Goal: Check status: Check status

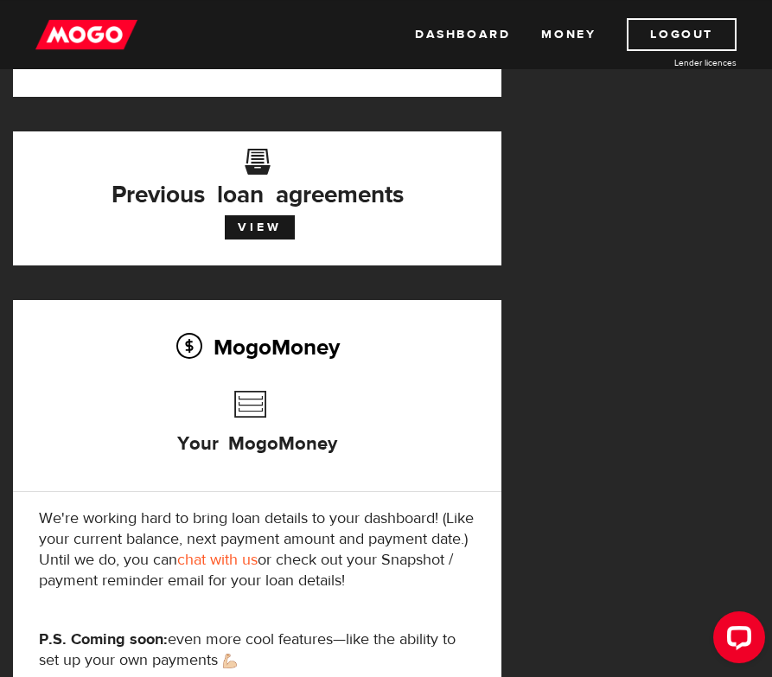
scroll to position [529, 0]
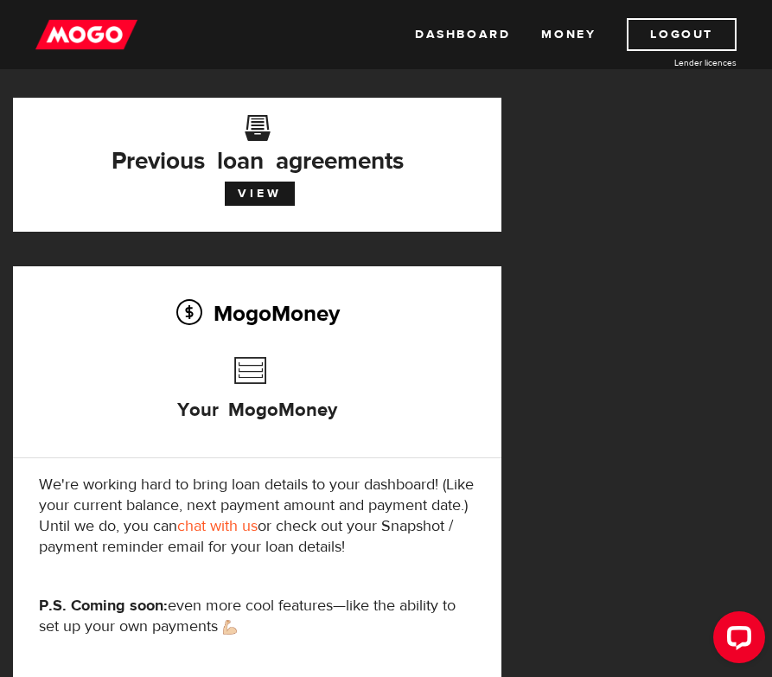
click at [245, 169] on h3 "Previous loan agreements" at bounding box center [257, 147] width 436 height 43
click at [250, 187] on link "View" at bounding box center [260, 193] width 70 height 24
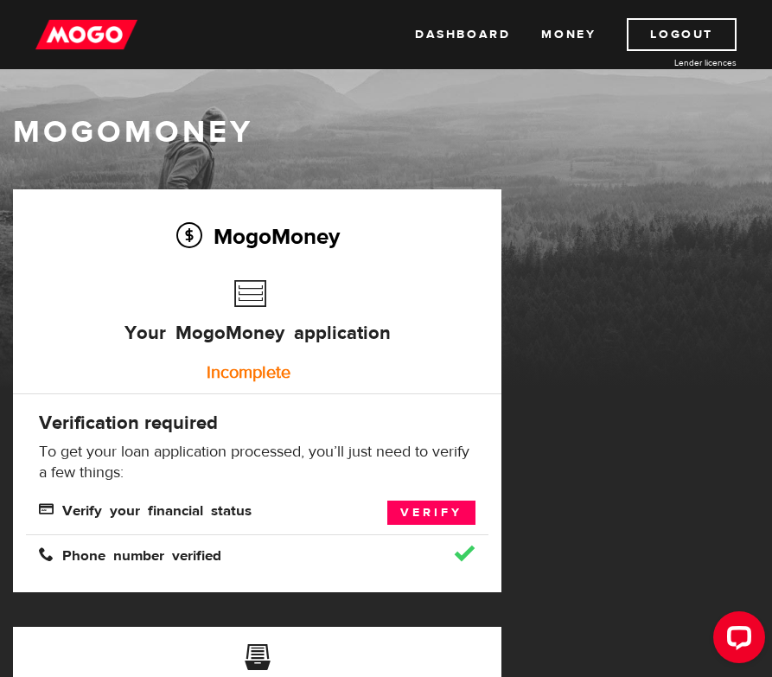
click at [463, 34] on link "Dashboard" at bounding box center [462, 34] width 95 height 33
